Goal: Find specific page/section: Find specific page/section

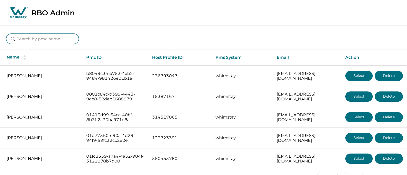
click at [54, 36] on input at bounding box center [42, 39] width 73 height 10
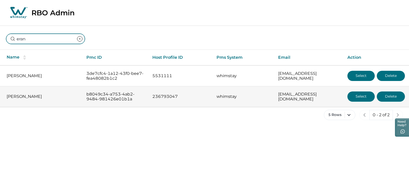
type input "eran"
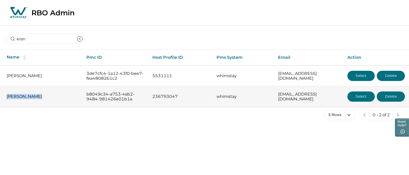
drag, startPoint x: 41, startPoint y: 97, endPoint x: 2, endPoint y: 97, distance: 39.1
click at [2, 97] on td "[PERSON_NAME]" at bounding box center [41, 96] width 82 height 21
copy p "[PERSON_NAME]"
click at [111, 94] on p "b8049c34-a753-4ab2-9484-981426e01b1a" at bounding box center [115, 97] width 58 height 10
click at [361, 97] on button "Select" at bounding box center [361, 97] width 27 height 10
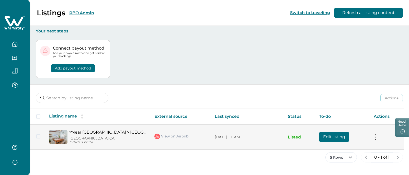
click at [185, 137] on link "View on Airbnb" at bounding box center [172, 136] width 34 height 7
